Goal: Navigation & Orientation: Find specific page/section

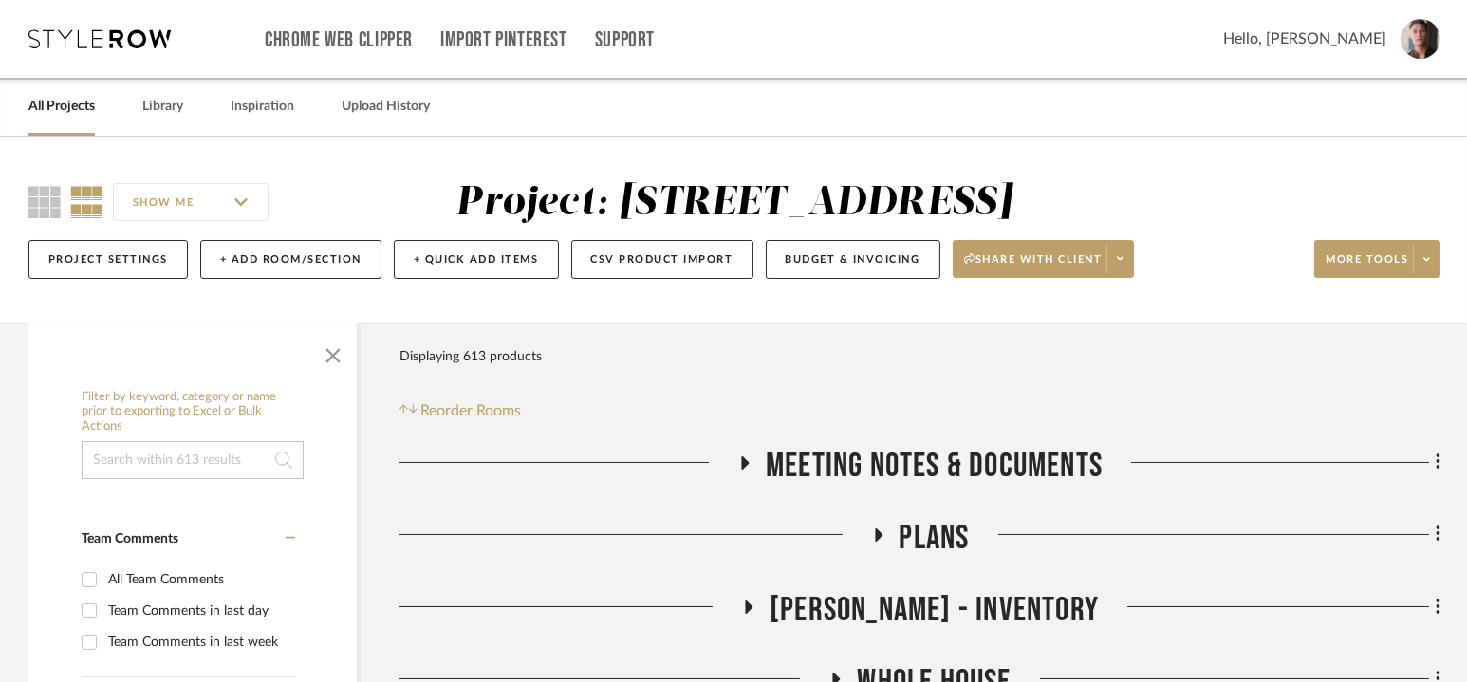
click at [59, 118] on link "All Projects" at bounding box center [61, 107] width 66 height 26
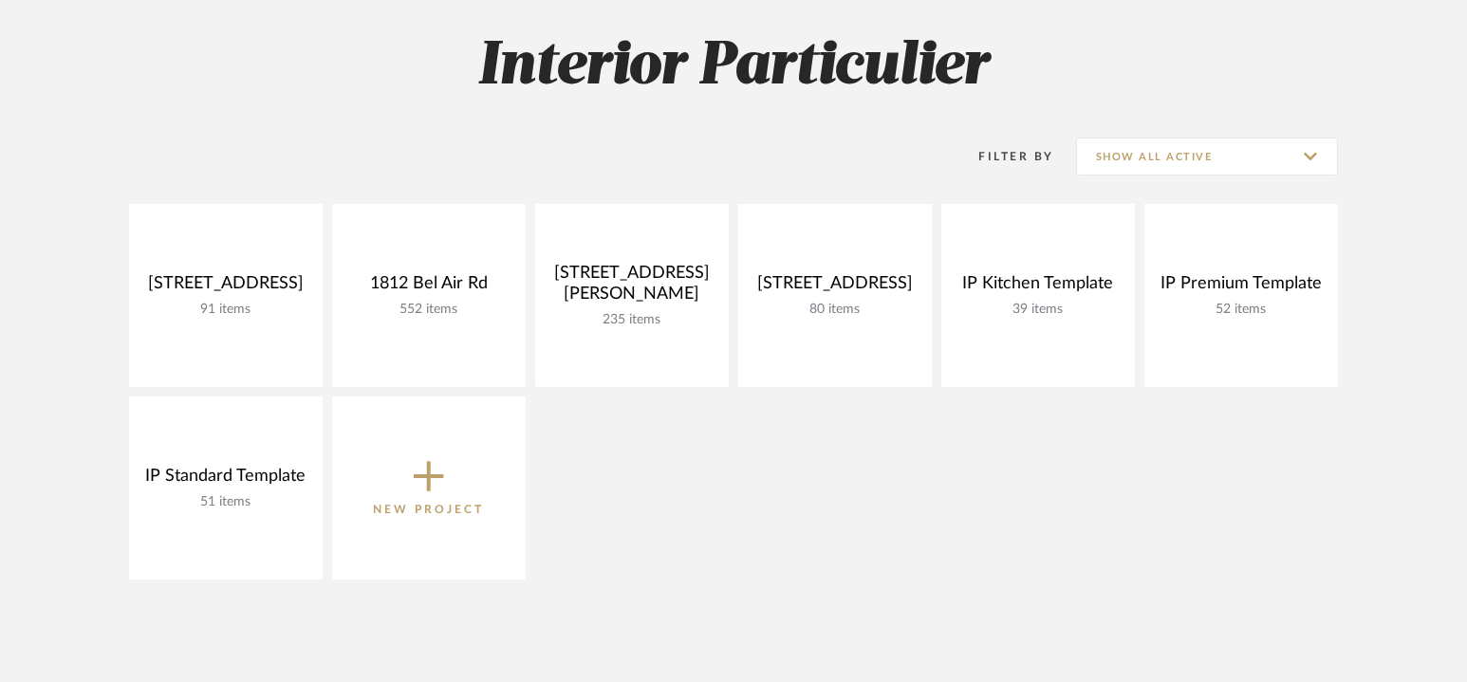
scroll to position [270, 0]
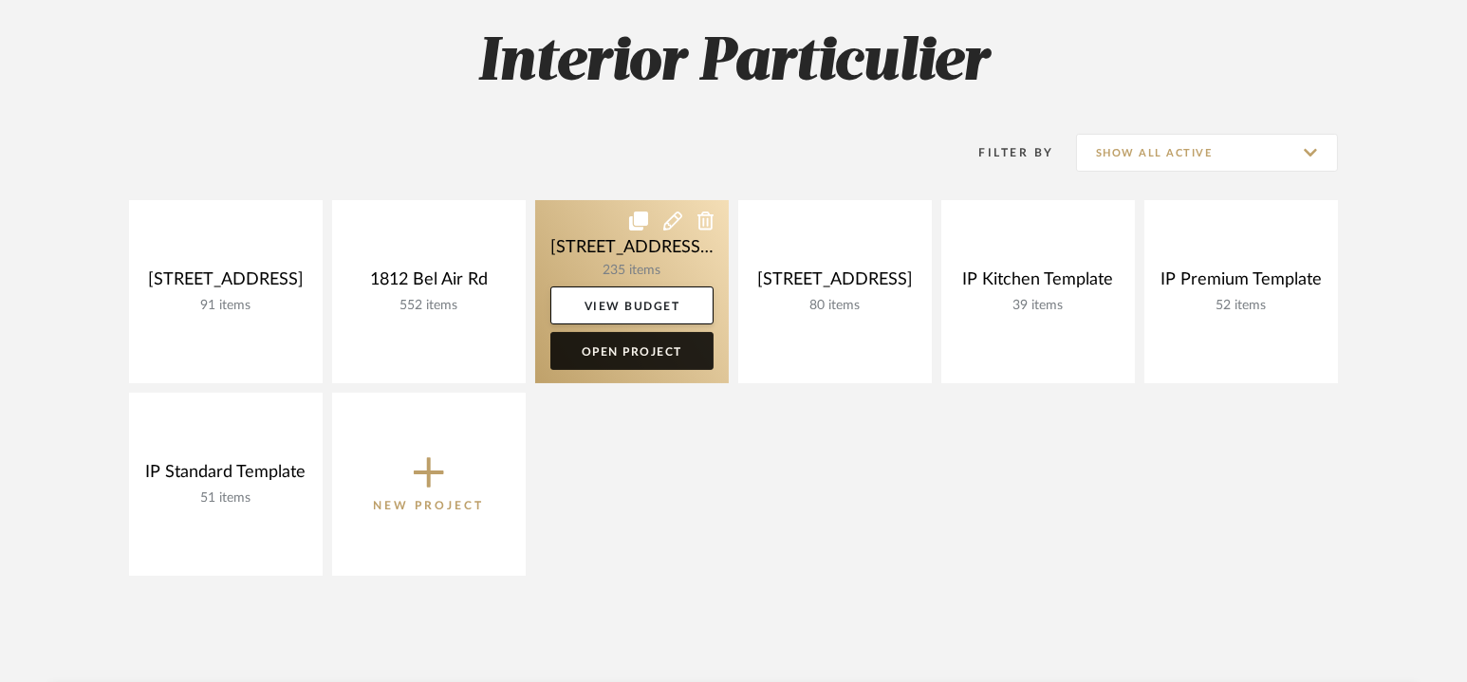
click at [631, 358] on link "Open Project" at bounding box center [631, 351] width 163 height 38
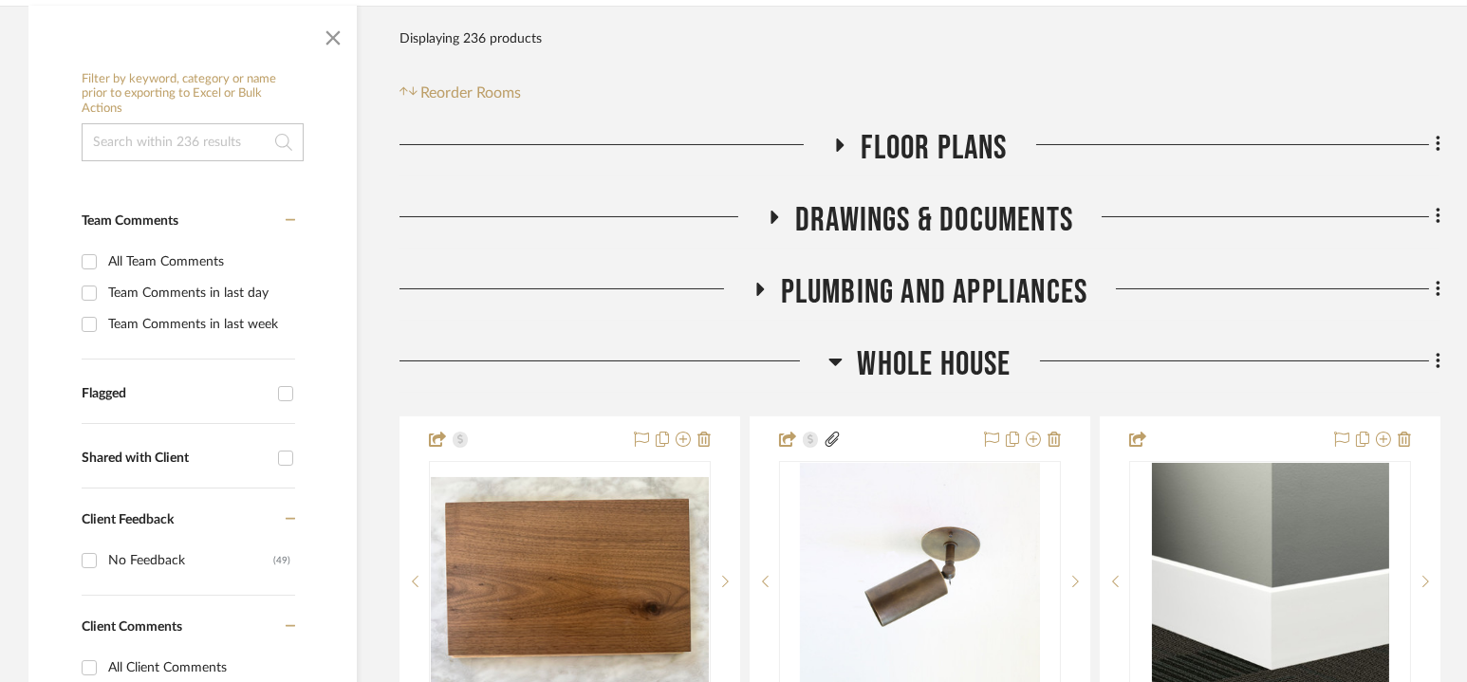
scroll to position [371, 0]
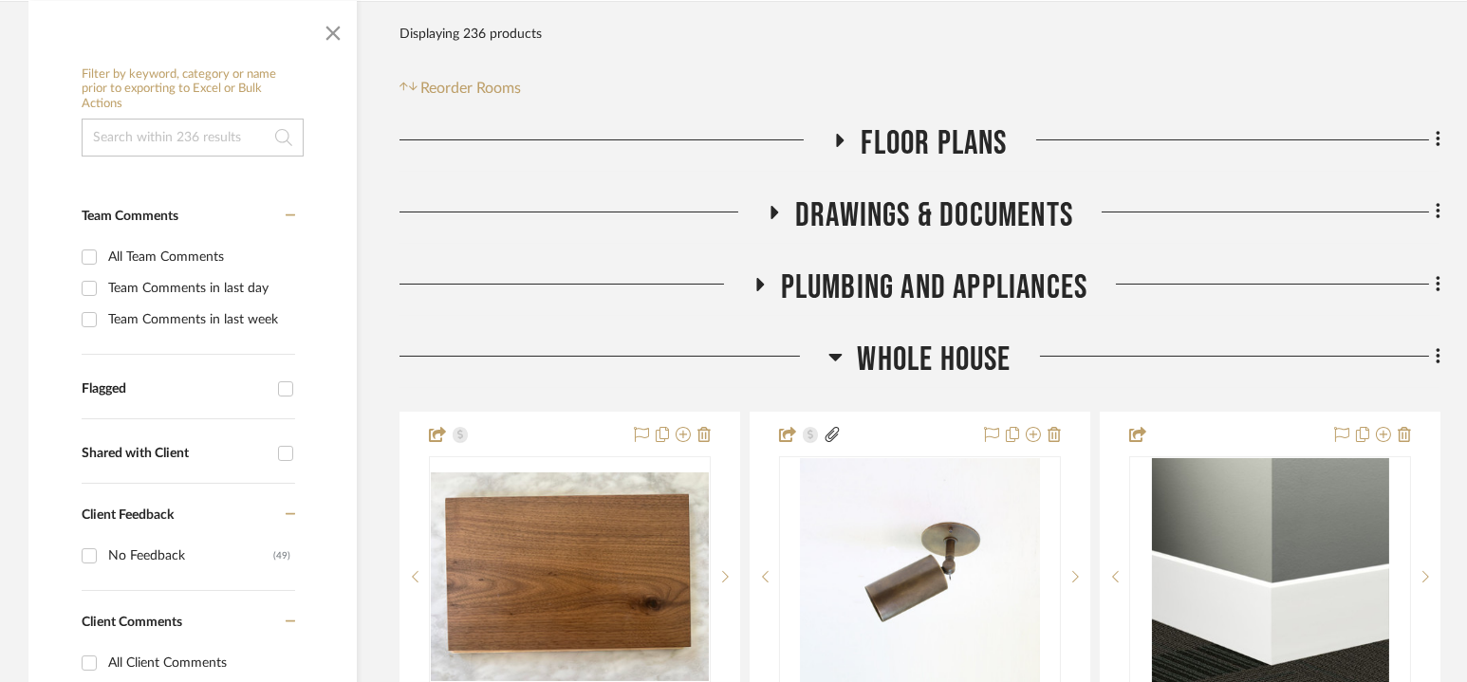
click at [934, 349] on span "Whole House" at bounding box center [934, 360] width 154 height 41
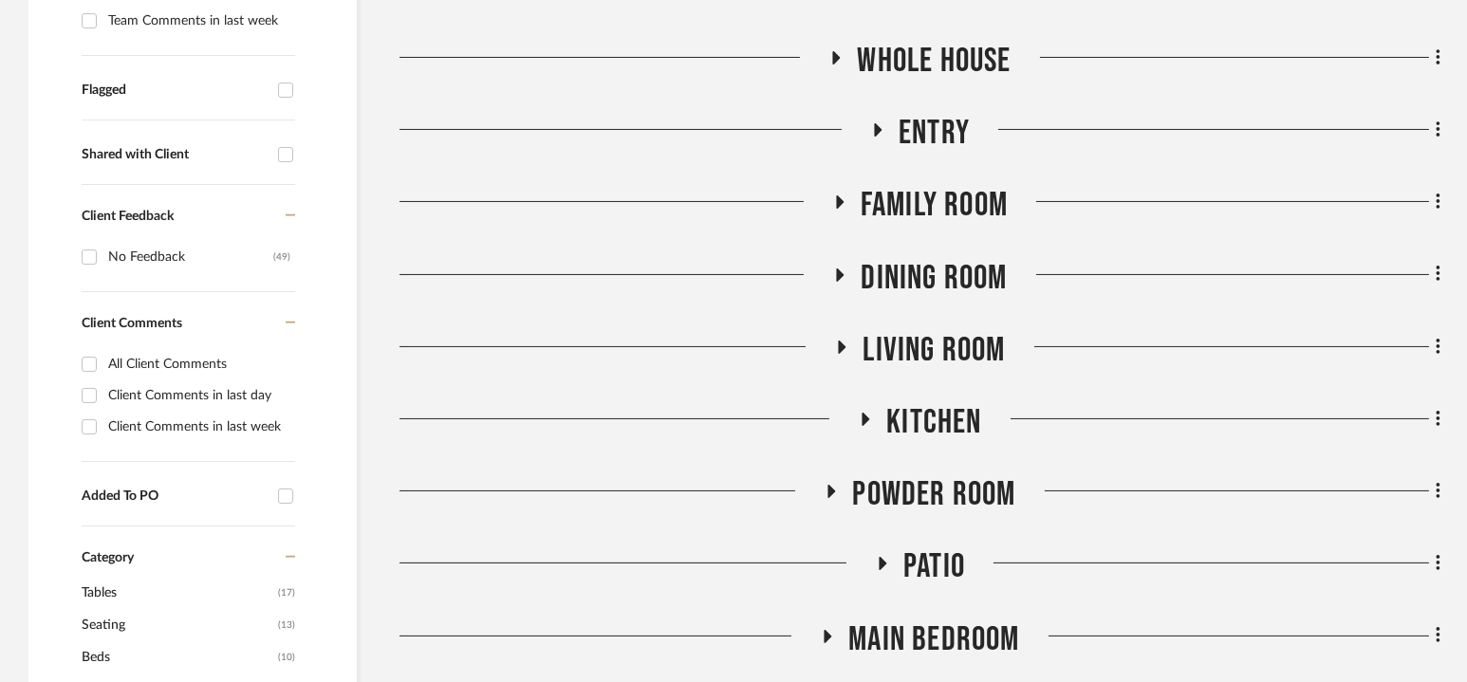
scroll to position [689, 0]
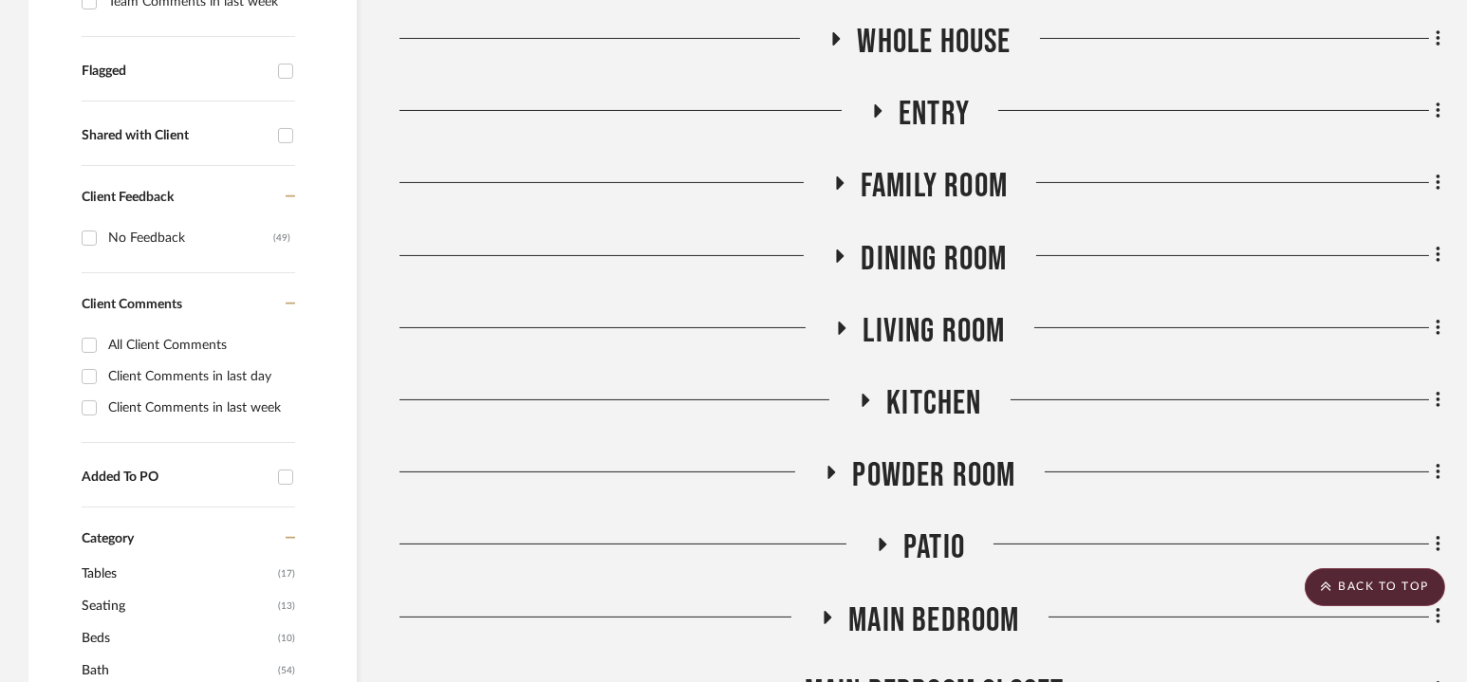
click at [936, 281] on div "Dining Room" at bounding box center [919, 263] width 1041 height 48
click at [935, 239] on span "Dining Room" at bounding box center [934, 259] width 146 height 41
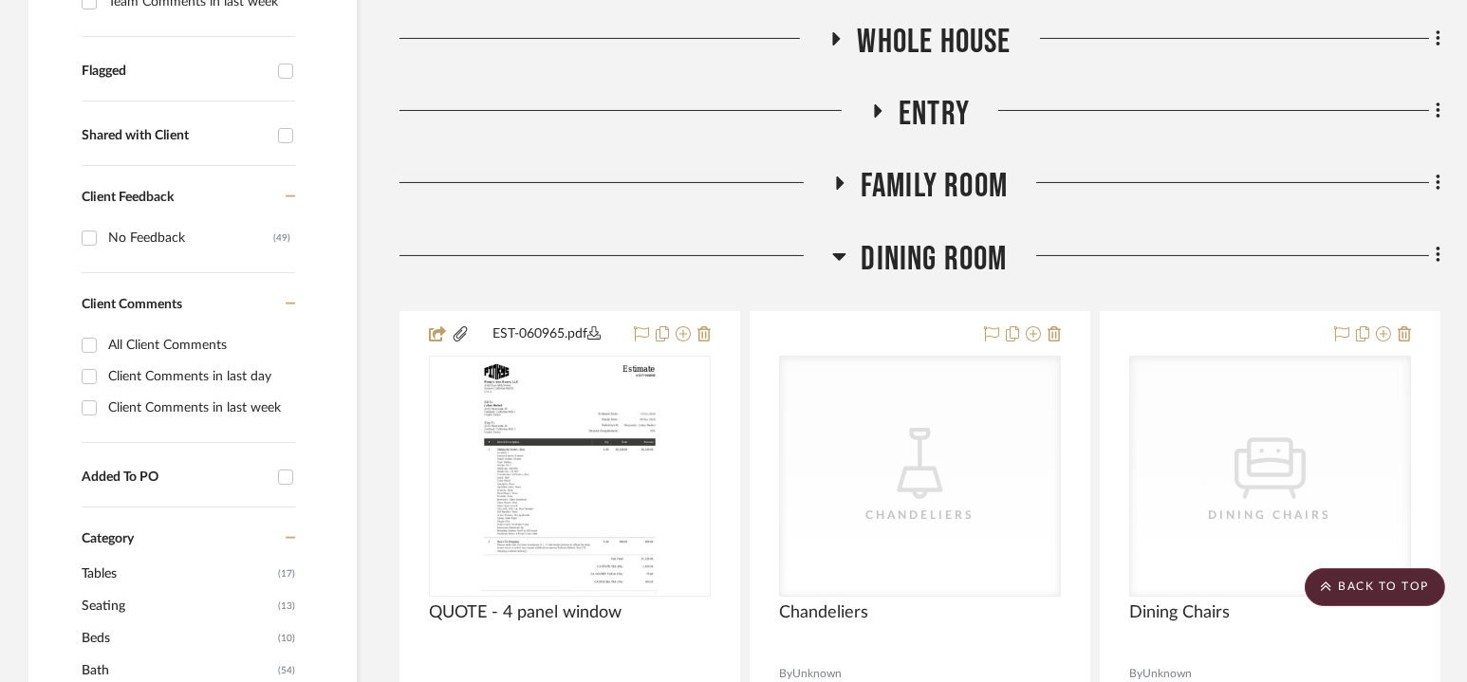
click at [935, 239] on span "Dining Room" at bounding box center [934, 259] width 146 height 41
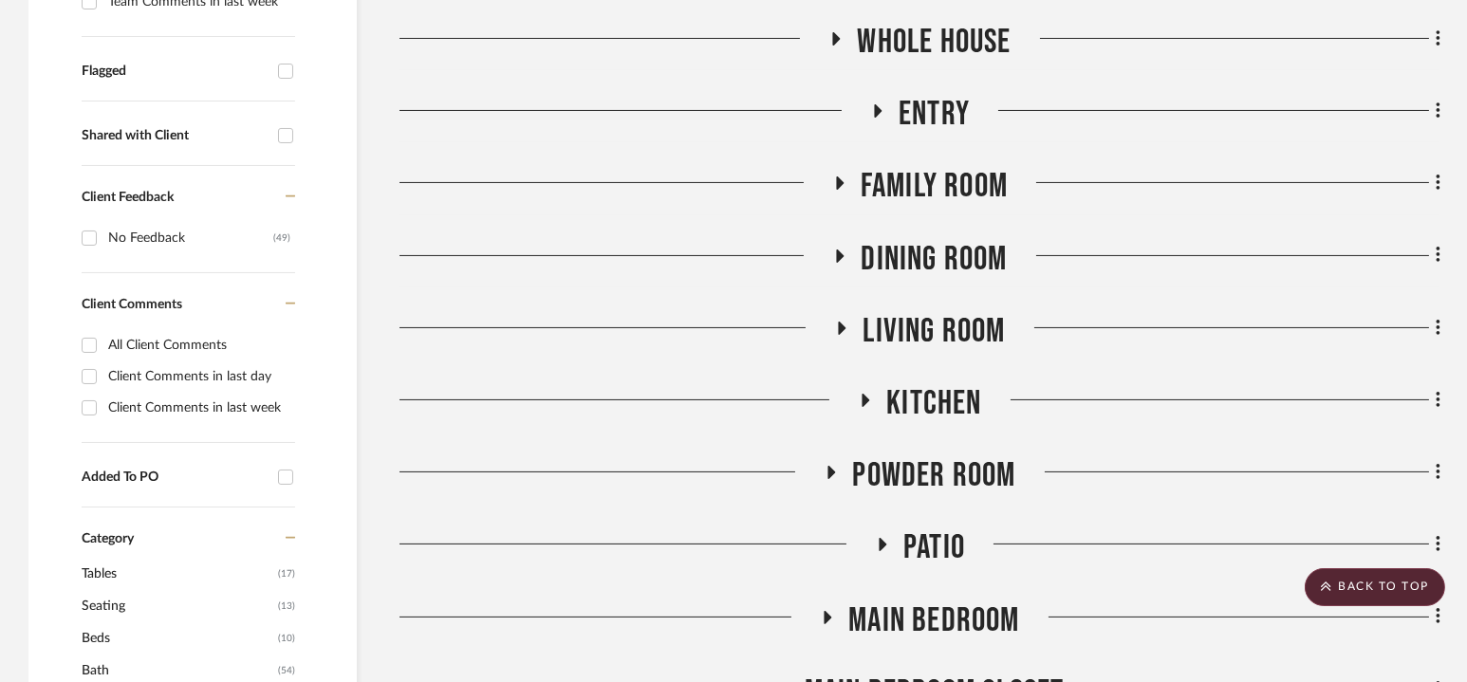
click at [935, 190] on span "Family Room" at bounding box center [934, 186] width 147 height 41
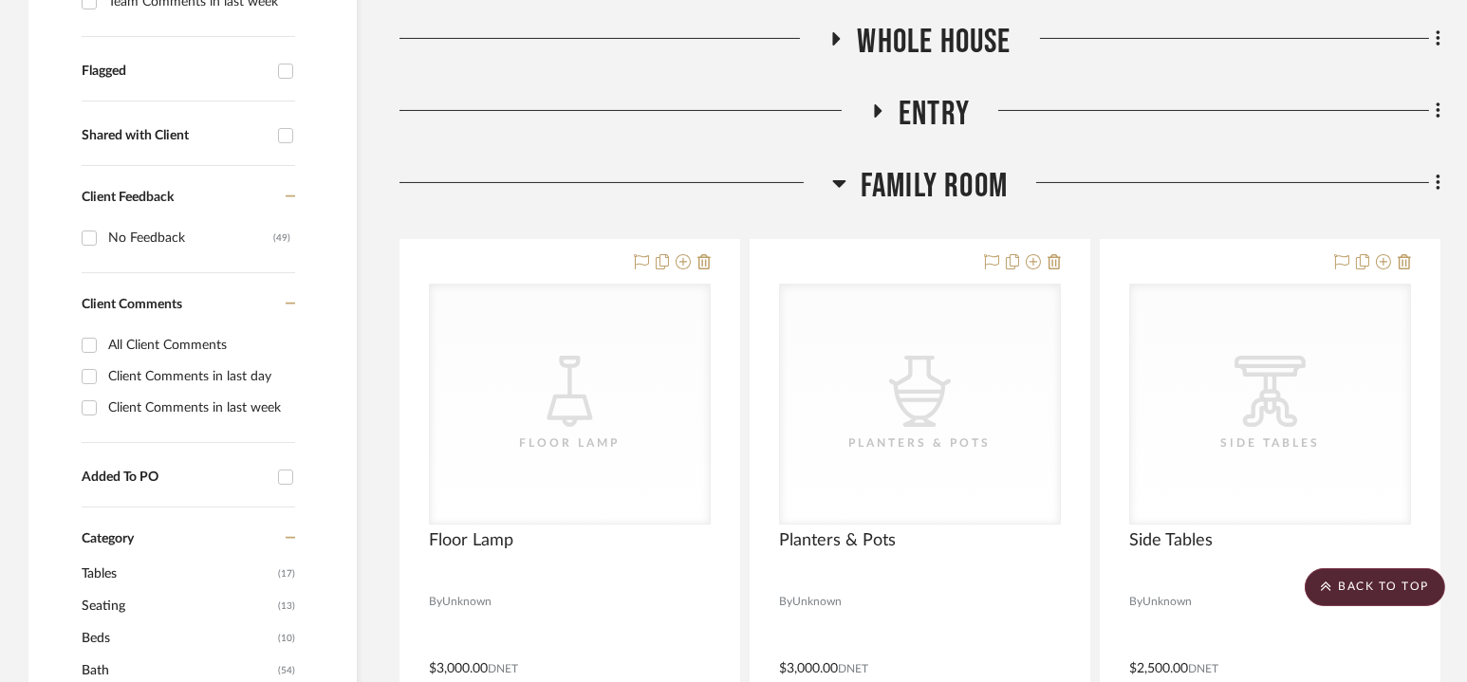
click at [935, 190] on span "Family Room" at bounding box center [934, 186] width 147 height 41
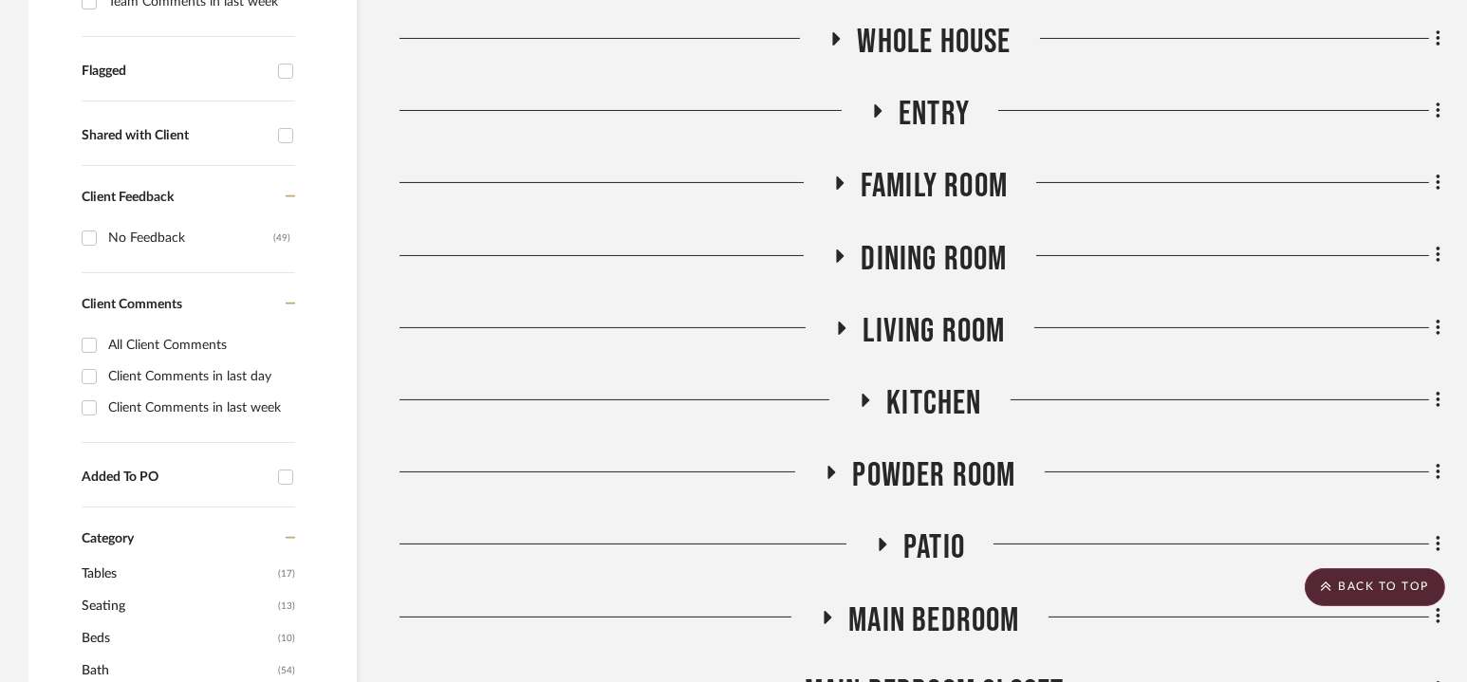
click at [916, 409] on span "Kitchen" at bounding box center [933, 403] width 95 height 41
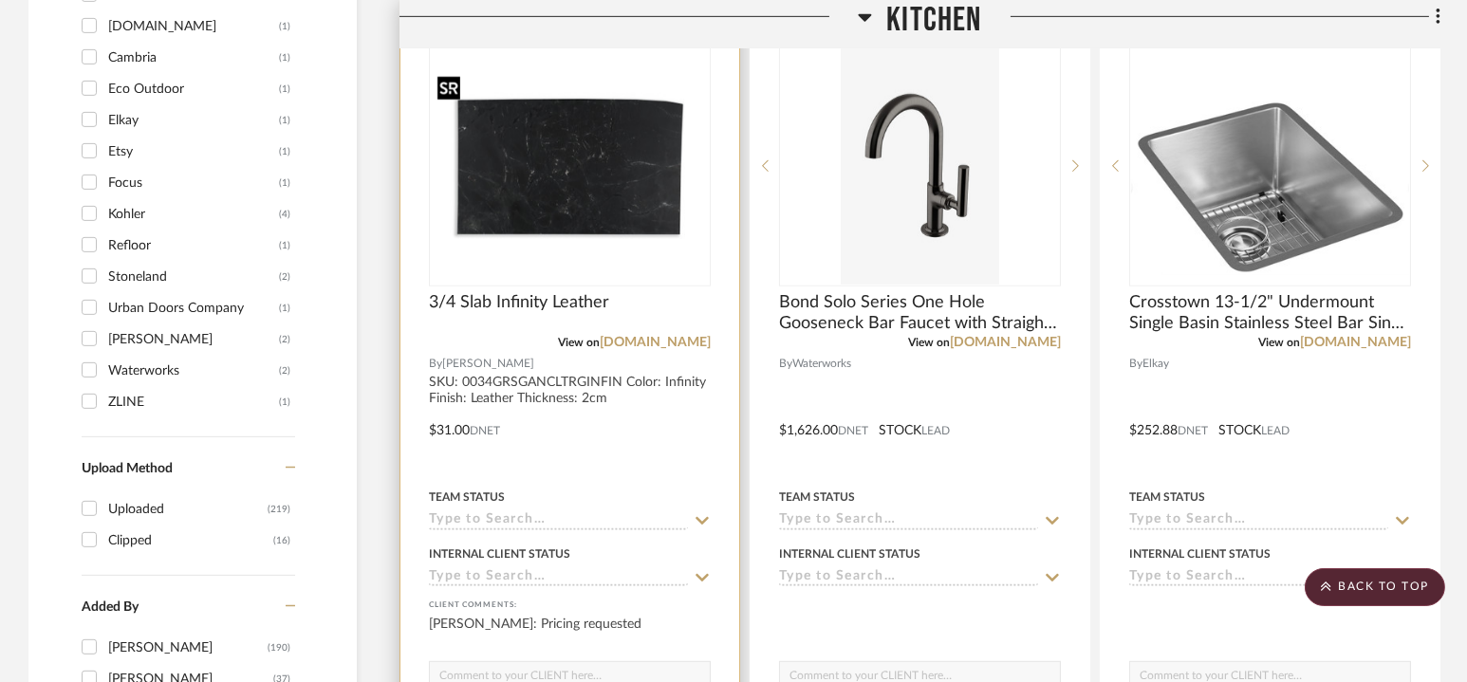
scroll to position [1986, 0]
click at [639, 339] on link "[DOMAIN_NAME]" at bounding box center [655, 341] width 111 height 13
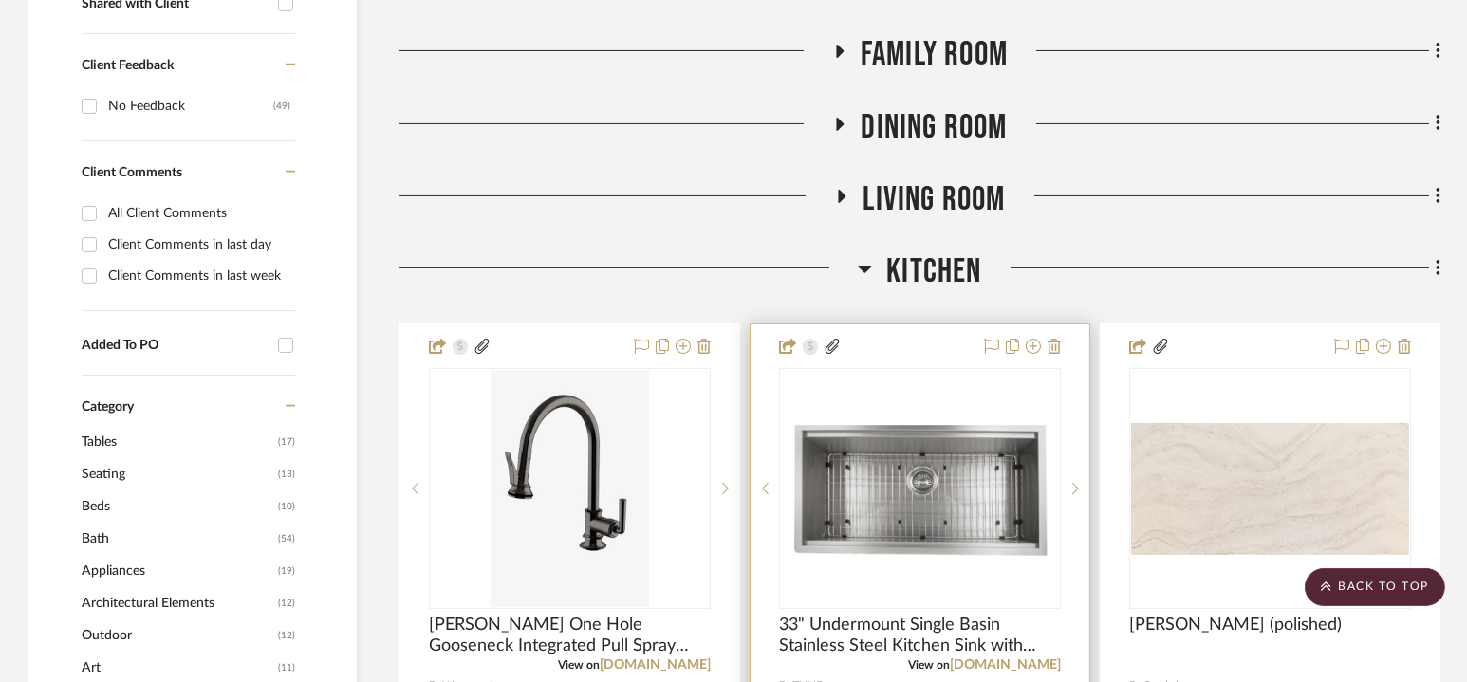
scroll to position [717, 0]
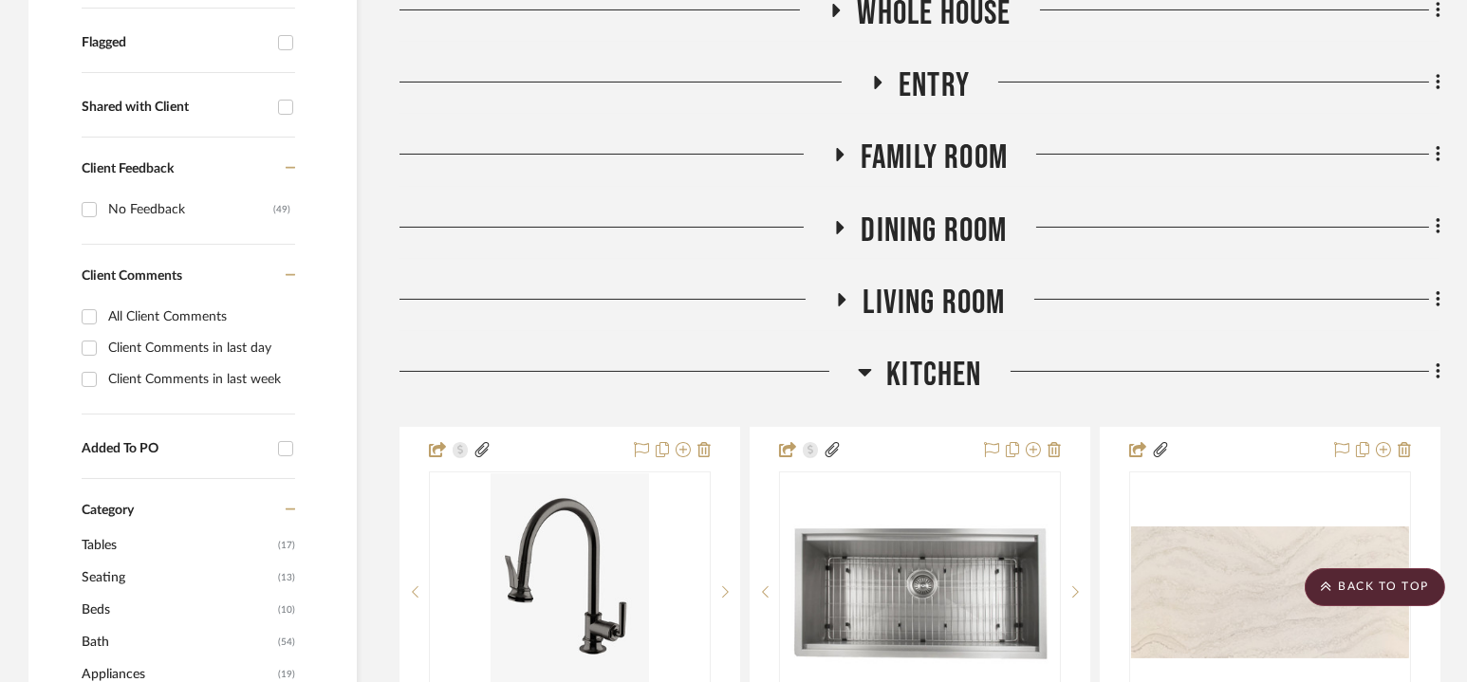
click at [923, 367] on span "Kitchen" at bounding box center [933, 375] width 95 height 41
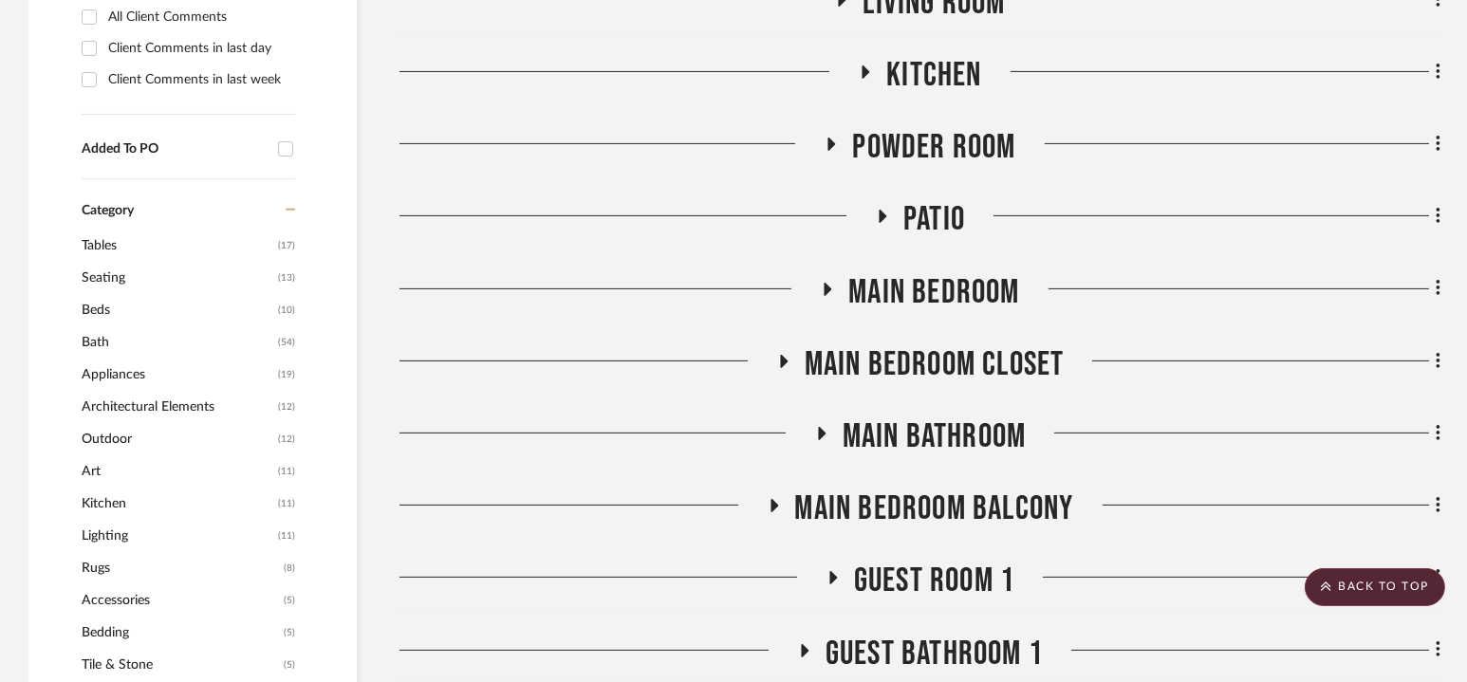
scroll to position [0, 0]
